Goal: Task Accomplishment & Management: Use online tool/utility

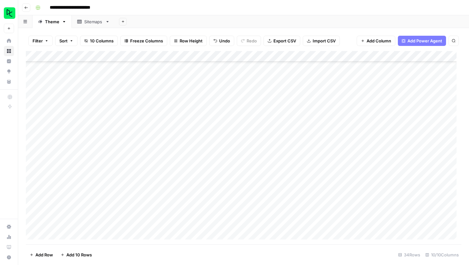
scroll to position [201, 0]
click at [256, 231] on div "Add Column" at bounding box center [244, 147] width 436 height 193
type textarea "**********"
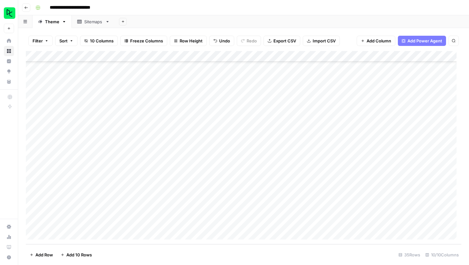
click at [196, 227] on div "Add Column" at bounding box center [244, 147] width 436 height 193
click at [356, 222] on div "Add Column" at bounding box center [244, 147] width 436 height 193
click at [460, 238] on icon "close" at bounding box center [459, 237] width 3 height 3
click at [360, 222] on div "Add Column" at bounding box center [244, 147] width 436 height 193
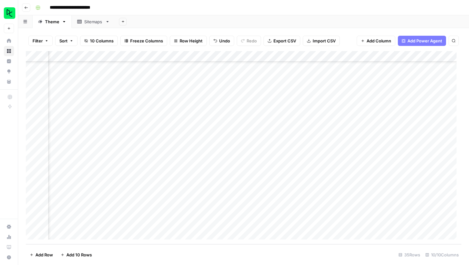
click at [360, 222] on div "Add Column" at bounding box center [244, 147] width 436 height 193
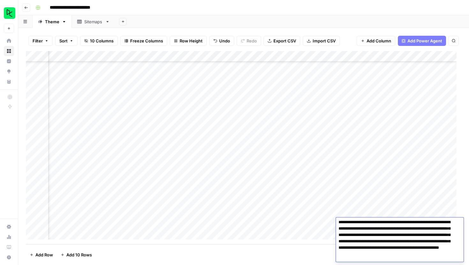
scroll to position [0, 0]
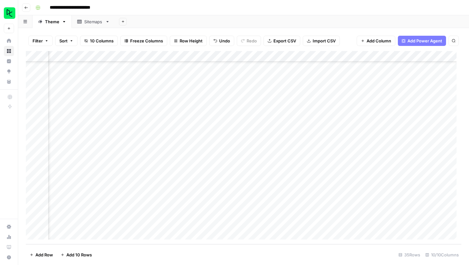
click at [186, 226] on div "Add Column" at bounding box center [244, 147] width 436 height 193
click at [166, 221] on textarea "**********" at bounding box center [219, 224] width 110 height 9
paste textarea "**********"
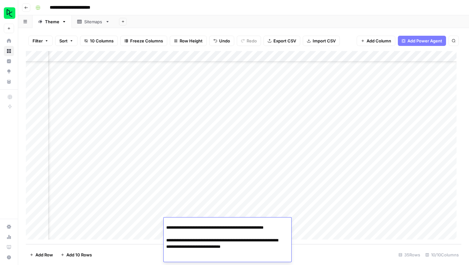
type textarea "**********"
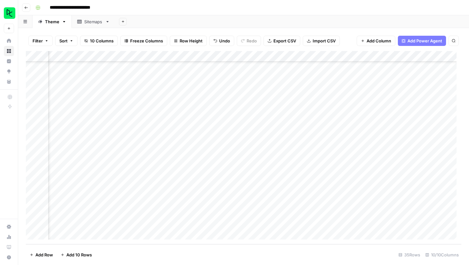
click at [344, 238] on div "Add Column" at bounding box center [244, 147] width 436 height 193
click at [332, 213] on div "Add Column" at bounding box center [244, 147] width 436 height 193
click at [230, 215] on div "Add Column" at bounding box center [244, 147] width 436 height 193
type input "251006"
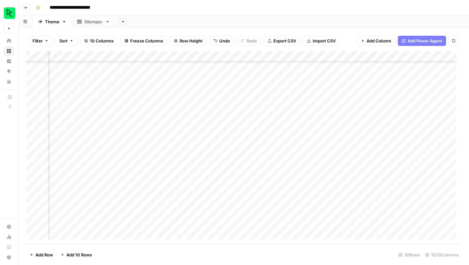
click at [304, 254] on footer "Add Row Add 10 Rows 36 Rows 10/10 Columns" at bounding box center [244, 254] width 436 height 21
click at [330, 212] on div "Add Column" at bounding box center [244, 147] width 436 height 193
click at [364, 213] on div "Add Column" at bounding box center [244, 147] width 436 height 193
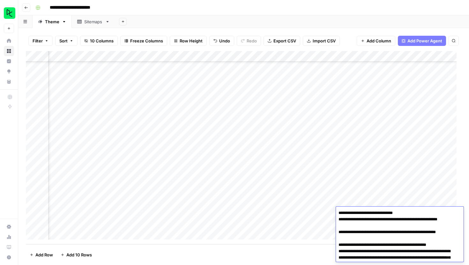
scroll to position [115, 0]
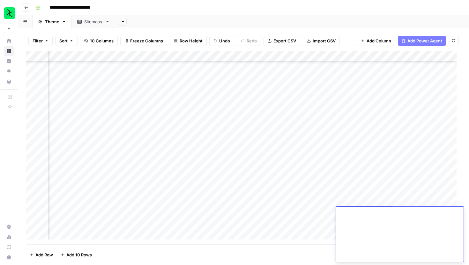
click at [364, 213] on textarea "**********" at bounding box center [397, 178] width 123 height 169
click at [286, 248] on footer "Add Row Add 10 Rows 36 Rows 10/10 Columns" at bounding box center [244, 254] width 436 height 21
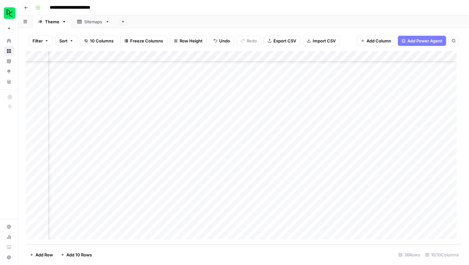
click at [421, 212] on div "Add Column" at bounding box center [244, 147] width 436 height 193
click at [217, 215] on div "Add Column" at bounding box center [244, 147] width 436 height 193
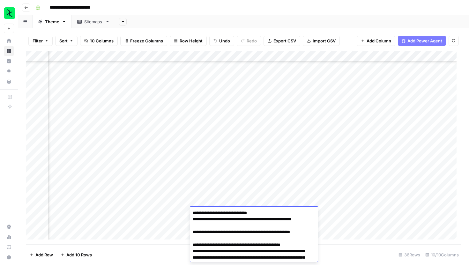
scroll to position [115, 0]
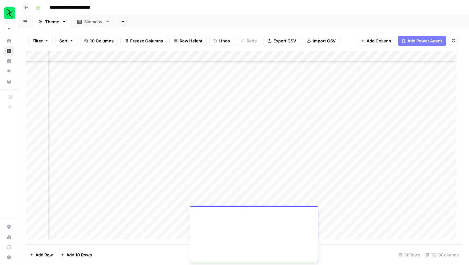
click at [261, 222] on textarea "**********" at bounding box center [251, 178] width 123 height 169
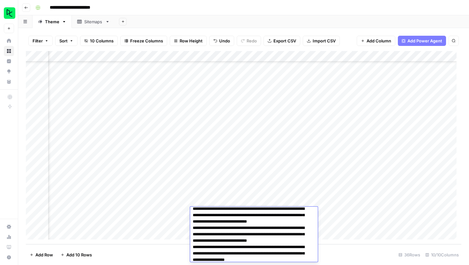
scroll to position [41, 0]
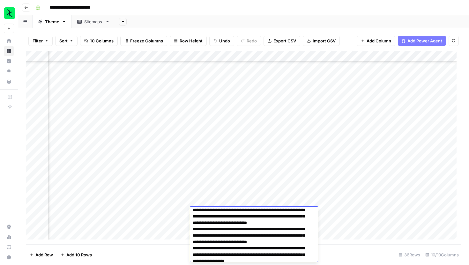
drag, startPoint x: 211, startPoint y: 223, endPoint x: 209, endPoint y: 249, distance: 26.0
click at [209, 249] on textarea "**********" at bounding box center [251, 252] width 123 height 169
click at [215, 195] on div "Add Column" at bounding box center [244, 147] width 436 height 193
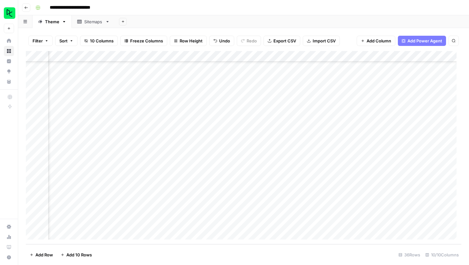
click at [232, 213] on div "Add Column" at bounding box center [244, 147] width 436 height 193
click at [194, 212] on textarea "**********" at bounding box center [241, 213] width 102 height 9
click at [192, 212] on textarea "**********" at bounding box center [241, 213] width 102 height 9
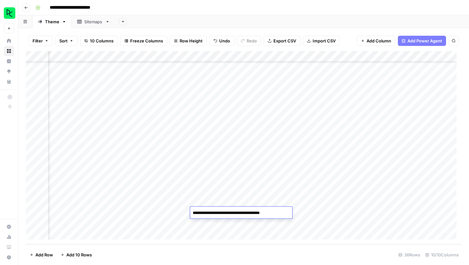
paste textarea "**********"
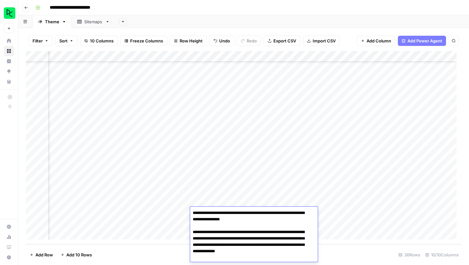
scroll to position [94, 0]
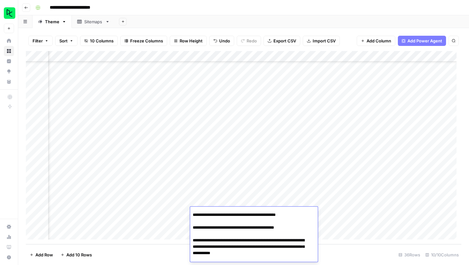
type textarea "**********"
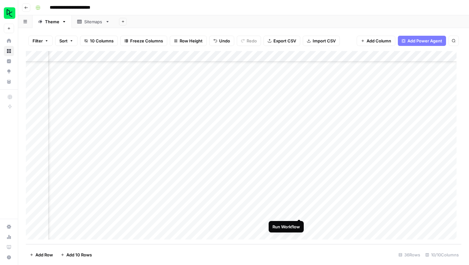
click at [300, 212] on div "Add Column" at bounding box center [244, 147] width 436 height 193
click at [326, 213] on div "Add Column" at bounding box center [244, 147] width 436 height 193
click at [326, 214] on div "Add Column" at bounding box center [244, 147] width 436 height 193
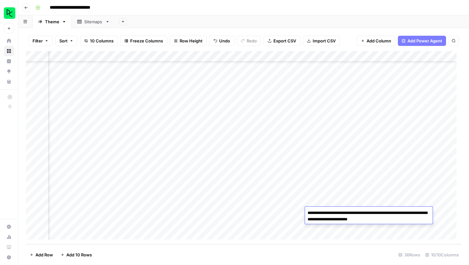
click at [326, 214] on textarea "**********" at bounding box center [369, 216] width 128 height 15
click at [236, 209] on div "Add Column" at bounding box center [244, 147] width 436 height 193
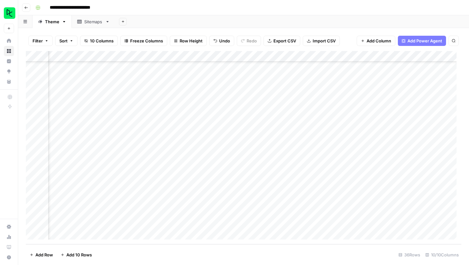
click at [236, 209] on div "Add Column" at bounding box center [244, 147] width 436 height 193
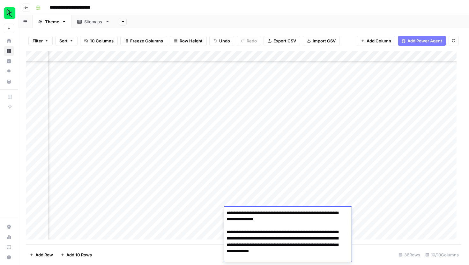
scroll to position [96, 0]
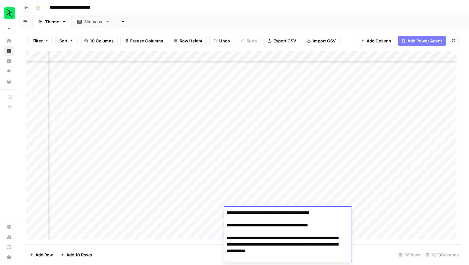
click at [255, 225] on textarea "**********" at bounding box center [285, 187] width 123 height 149
click at [140, 217] on div "Add Column" at bounding box center [244, 147] width 436 height 193
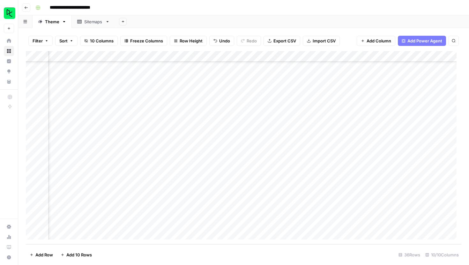
click at [73, 215] on div "Add Column" at bounding box center [244, 147] width 436 height 193
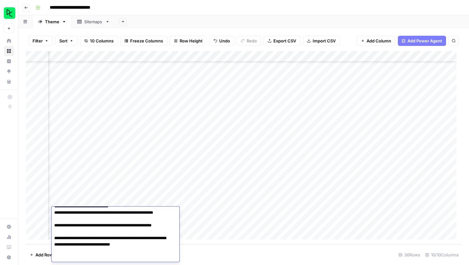
type textarea "**********"
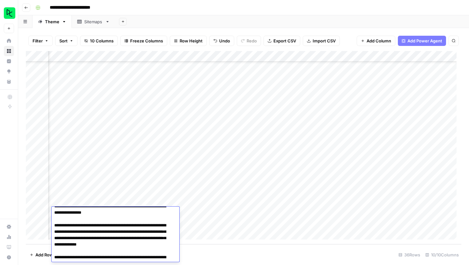
scroll to position [94, 0]
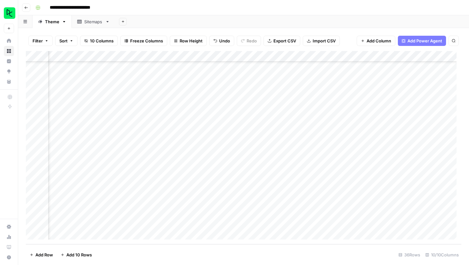
click at [219, 214] on div "Add Column" at bounding box center [244, 147] width 436 height 193
click at [333, 212] on div "Add Column" at bounding box center [244, 147] width 436 height 193
click at [373, 211] on div "Add Column" at bounding box center [244, 147] width 436 height 193
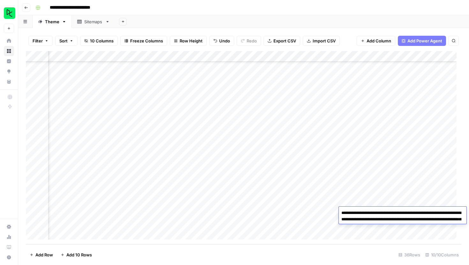
click at [248, 214] on div "Add Column" at bounding box center [244, 147] width 436 height 193
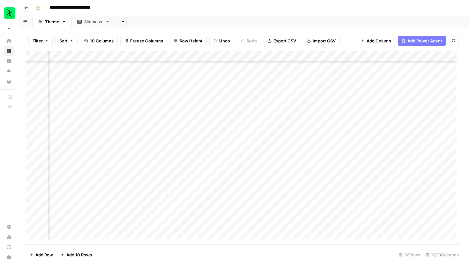
click at [248, 214] on div "Add Column" at bounding box center [244, 147] width 436 height 193
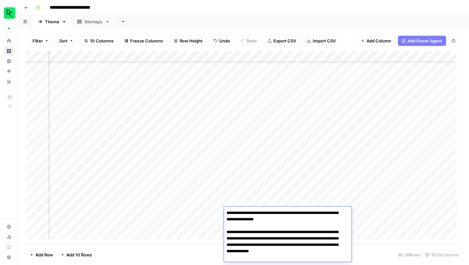
scroll to position [166, 0]
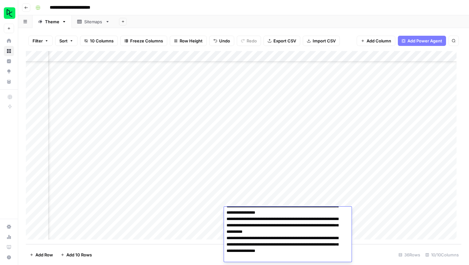
click at [373, 215] on div "Add Column" at bounding box center [244, 147] width 436 height 193
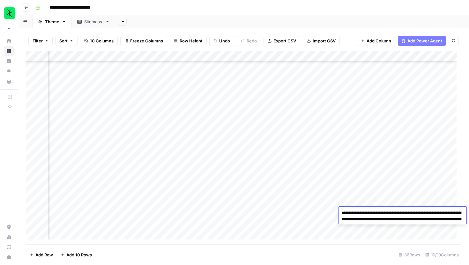
drag, startPoint x: 342, startPoint y: 221, endPoint x: 447, endPoint y: 227, distance: 105.5
click at [447, 227] on textarea "**********" at bounding box center [403, 226] width 128 height 34
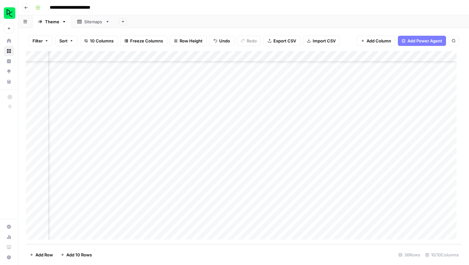
click at [253, 214] on div "Add Column" at bounding box center [244, 147] width 436 height 193
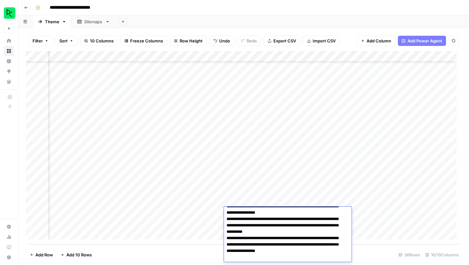
click at [253, 214] on textarea at bounding box center [285, 152] width 123 height 220
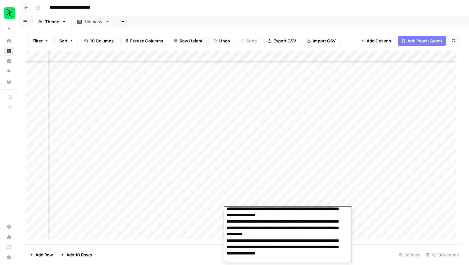
scroll to position [146, 0]
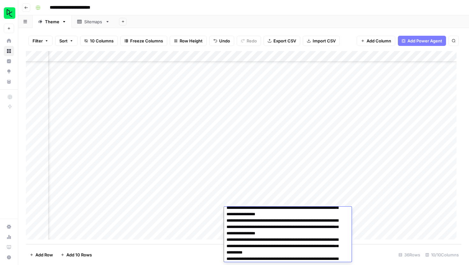
click at [277, 238] on textarea at bounding box center [285, 173] width 123 height 220
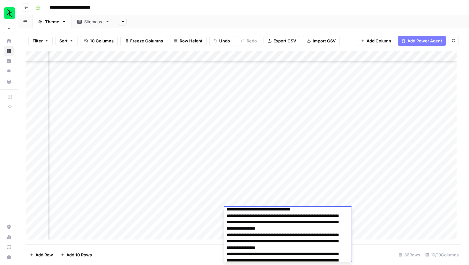
scroll to position [131, 0]
click at [261, 160] on div "Add Column" at bounding box center [244, 147] width 436 height 193
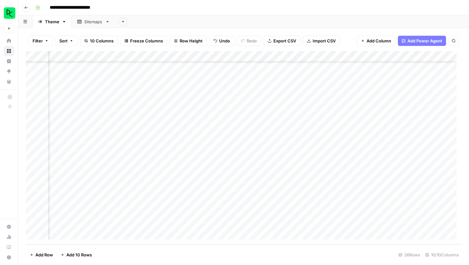
click at [261, 160] on div "Add Column" at bounding box center [244, 147] width 436 height 193
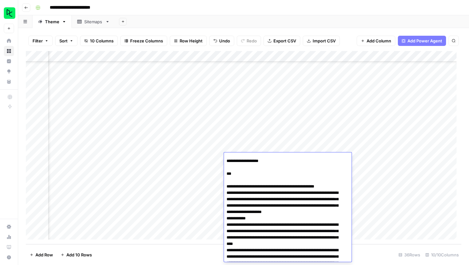
scroll to position [67, 0]
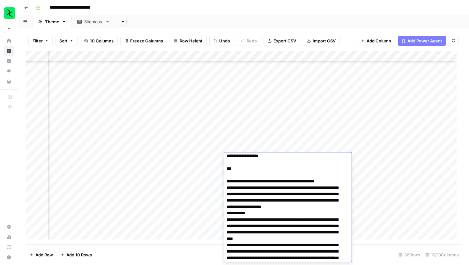
click at [204, 256] on footer "Add Row Add 10 Rows 36 Rows 10/10 Columns" at bounding box center [244, 254] width 436 height 21
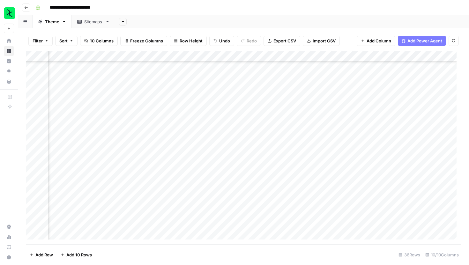
click at [268, 210] on div "Add Column" at bounding box center [244, 147] width 436 height 193
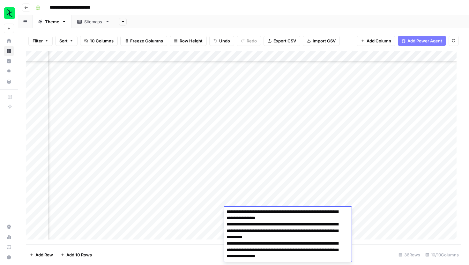
scroll to position [162, 0]
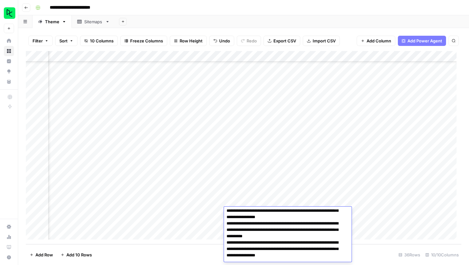
drag, startPoint x: 264, startPoint y: 236, endPoint x: 252, endPoint y: 236, distance: 12.1
click at [252, 236] on textarea at bounding box center [285, 157] width 123 height 220
type textarea "**********"
click at [367, 252] on footer "Add Row Add 10 Rows 36 Rows 10/10 Columns" at bounding box center [244, 254] width 436 height 21
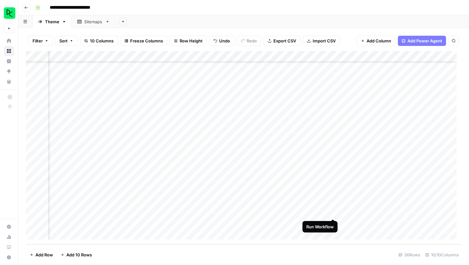
click at [334, 212] on div "Add Column" at bounding box center [244, 147] width 436 height 193
click at [248, 218] on div "Add Column" at bounding box center [244, 147] width 436 height 193
click at [250, 213] on div "Add Column" at bounding box center [244, 147] width 436 height 193
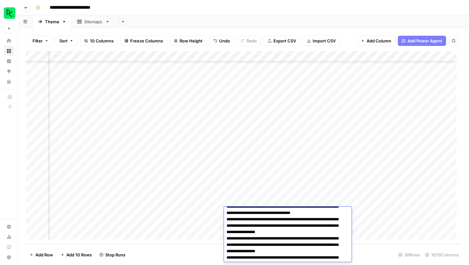
scroll to position [127, 0]
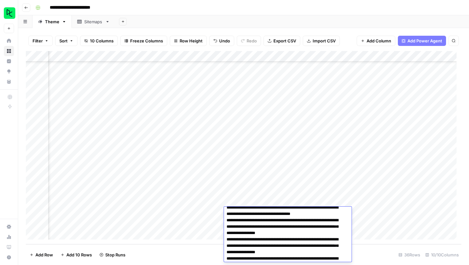
drag, startPoint x: 245, startPoint y: 227, endPoint x: 337, endPoint y: 240, distance: 92.5
click at [337, 240] on textarea at bounding box center [285, 192] width 123 height 220
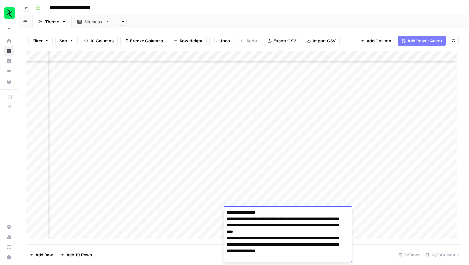
scroll to position [164, 0]
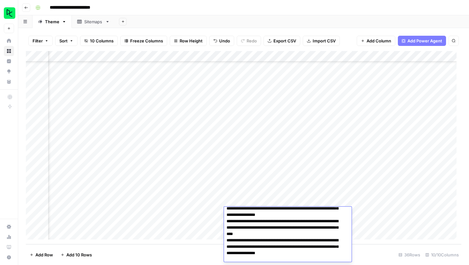
drag, startPoint x: 232, startPoint y: 227, endPoint x: 329, endPoint y: 239, distance: 98.0
click at [329, 239] on textarea at bounding box center [285, 155] width 123 height 220
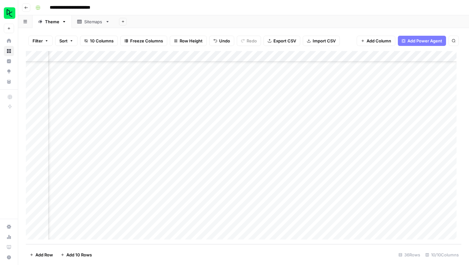
click at [187, 255] on footer "Add Row Add 10 Rows 36 Rows 10/10 Columns" at bounding box center [244, 254] width 436 height 21
click at [83, 211] on div "Add Column" at bounding box center [244, 147] width 436 height 193
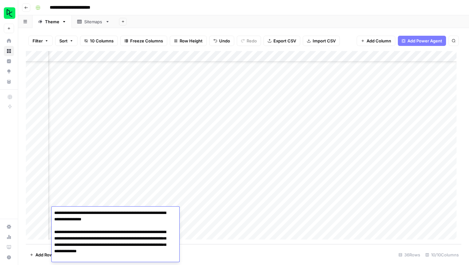
scroll to position [96, 0]
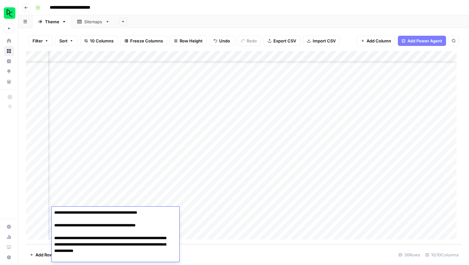
drag, startPoint x: 156, startPoint y: 260, endPoint x: 54, endPoint y: 258, distance: 101.9
click at [54, 258] on textarea "**********" at bounding box center [113, 187] width 123 height 149
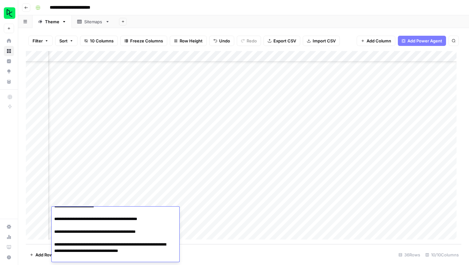
type textarea "**********"
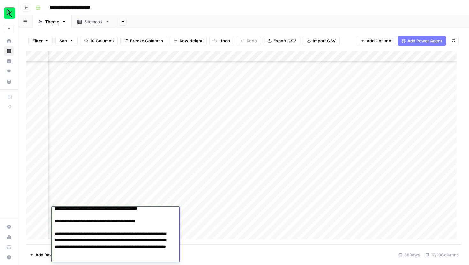
click at [243, 257] on footer "Add Row Add 10 Rows 36 Rows 10/10 Columns" at bounding box center [244, 254] width 436 height 21
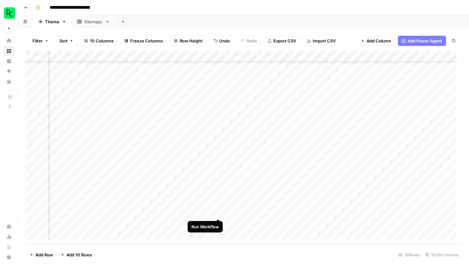
click at [219, 212] on div "Add Column" at bounding box center [244, 147] width 436 height 193
click at [335, 212] on div "Add Column" at bounding box center [244, 147] width 436 height 193
click at [261, 211] on div "Add Column" at bounding box center [244, 147] width 436 height 193
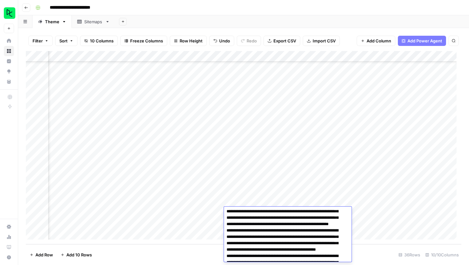
scroll to position [161, 0]
drag, startPoint x: 249, startPoint y: 223, endPoint x: 337, endPoint y: 250, distance: 92.6
click at [337, 250] on textarea at bounding box center [285, 182] width 123 height 271
click at [74, 223] on div "Add Column" at bounding box center [244, 147] width 436 height 193
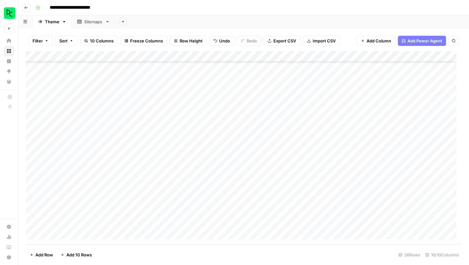
click at [79, 224] on div "Add Column" at bounding box center [244, 147] width 436 height 193
paste textarea "**********"
type textarea "**********"
click at [191, 249] on footer "Add Row Add 10 Rows 36 Rows 10/10 Columns" at bounding box center [244, 254] width 436 height 21
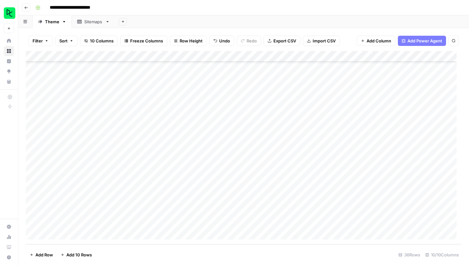
click at [158, 222] on div "Add Column" at bounding box center [244, 147] width 436 height 193
click at [287, 220] on div "Add Column" at bounding box center [244, 147] width 436 height 193
type input "251002"
click at [314, 250] on footer "Add Row Add 10 Rows Stop Runs 36 Rows 10/10 Columns" at bounding box center [244, 254] width 436 height 21
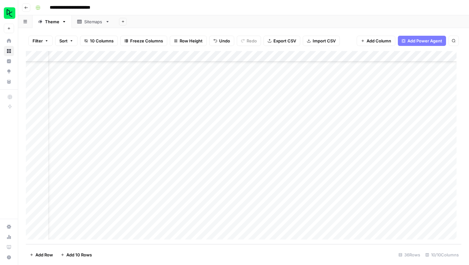
click at [219, 218] on div "Add Column" at bounding box center [244, 147] width 436 height 193
click at [219, 221] on div "Add Column" at bounding box center [244, 147] width 436 height 193
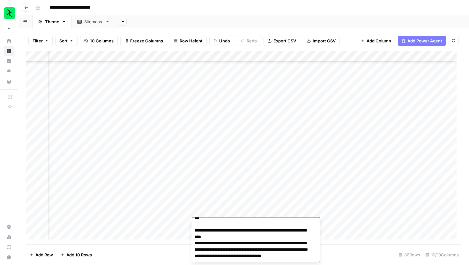
scroll to position [402, 0]
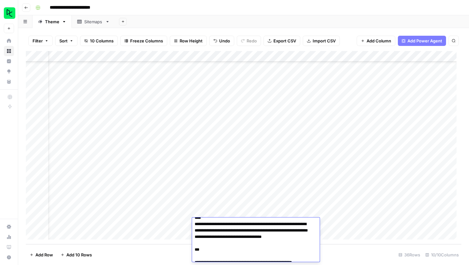
click at [150, 252] on footer "Add Row Add 10 Rows 36 Rows 10/10 Columns" at bounding box center [244, 254] width 436 height 21
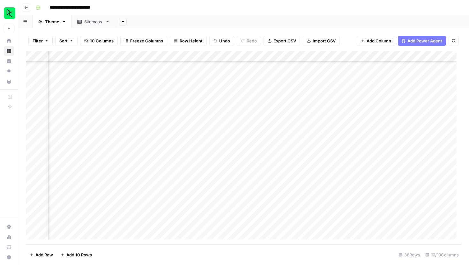
scroll to position [223, 57]
click at [189, 231] on div "Add Column" at bounding box center [244, 147] width 436 height 193
click at [190, 224] on textarea at bounding box center [206, 224] width 102 height 9
type textarea "**********"
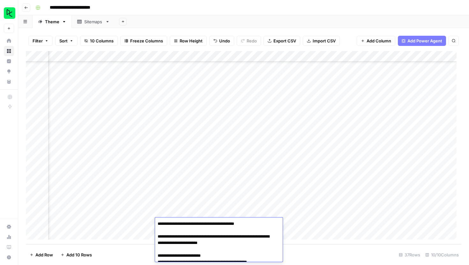
scroll to position [226, 0]
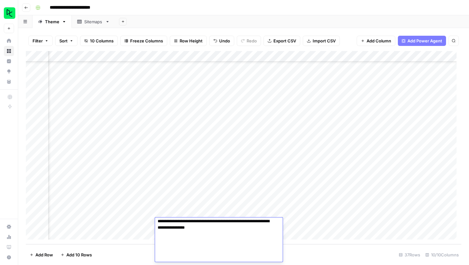
click at [317, 261] on footer "Add Row Add 10 Rows 37 Rows 10/10 Columns" at bounding box center [244, 254] width 436 height 21
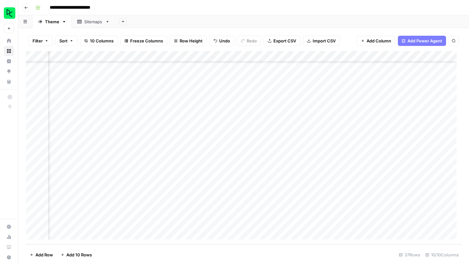
click at [237, 225] on div "Add Column" at bounding box center [244, 147] width 436 height 193
type input "251002"
click at [299, 224] on div "Add Column" at bounding box center [244, 147] width 436 height 193
click at [345, 223] on div "Add Column" at bounding box center [244, 147] width 436 height 193
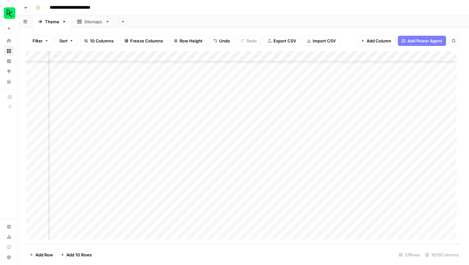
click at [296, 225] on div "Add Column" at bounding box center [244, 147] width 436 height 193
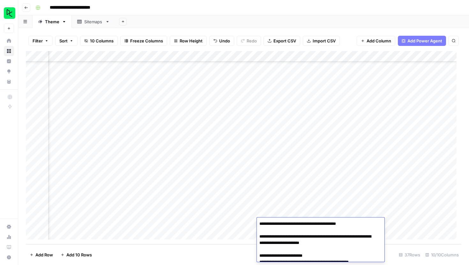
scroll to position [573, 0]
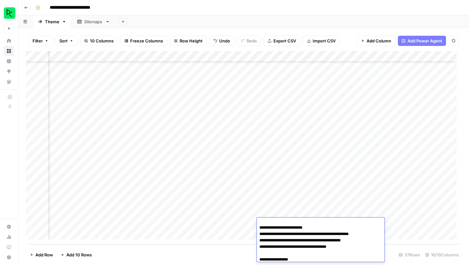
scroll to position [26, 0]
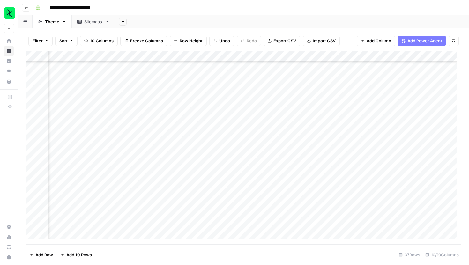
click at [309, 15] on div "Add Sheet" at bounding box center [292, 21] width 354 height 13
click at [241, 16] on div "Add Sheet" at bounding box center [292, 21] width 354 height 13
